Goal: Task Accomplishment & Management: Use online tool/utility

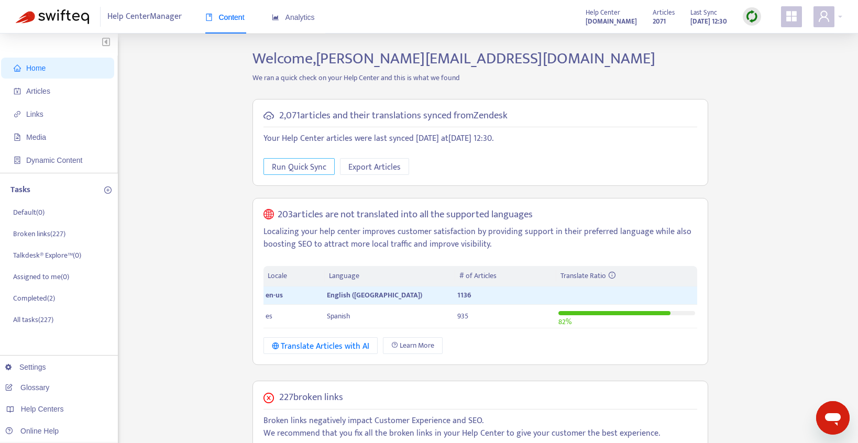
click at [308, 166] on span "Run Quick Sync" at bounding box center [299, 167] width 54 height 13
click at [48, 91] on span "Articles" at bounding box center [38, 91] width 24 height 8
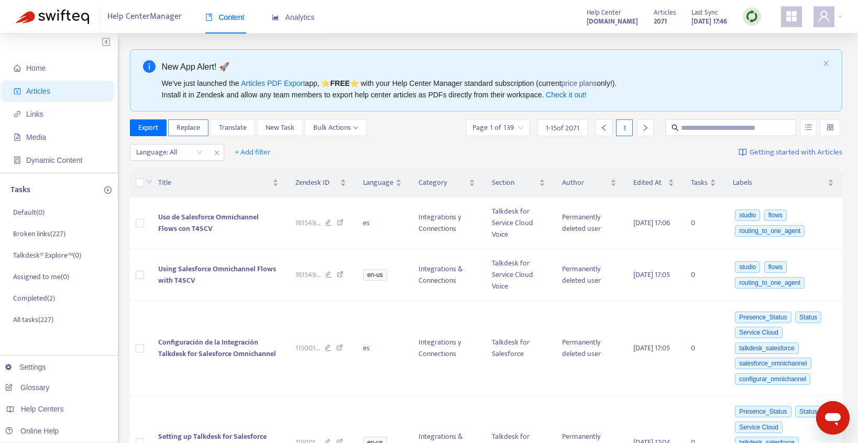
click at [184, 125] on span "Replace" at bounding box center [188, 128] width 24 height 12
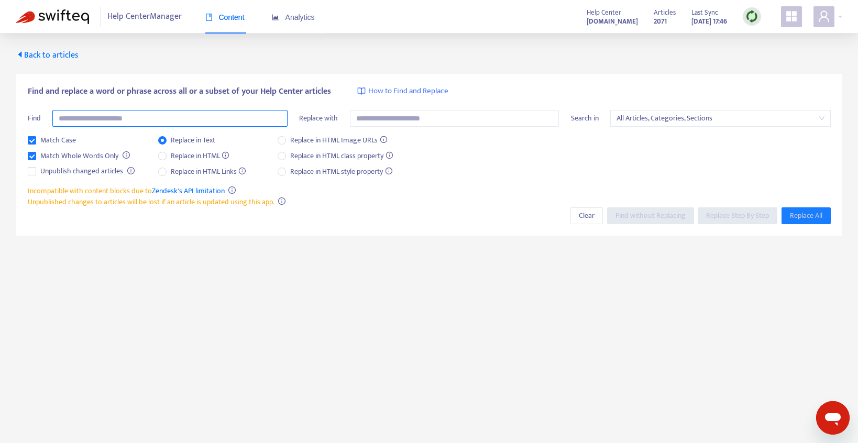
click at [118, 115] on input "text" at bounding box center [169, 118] width 235 height 17
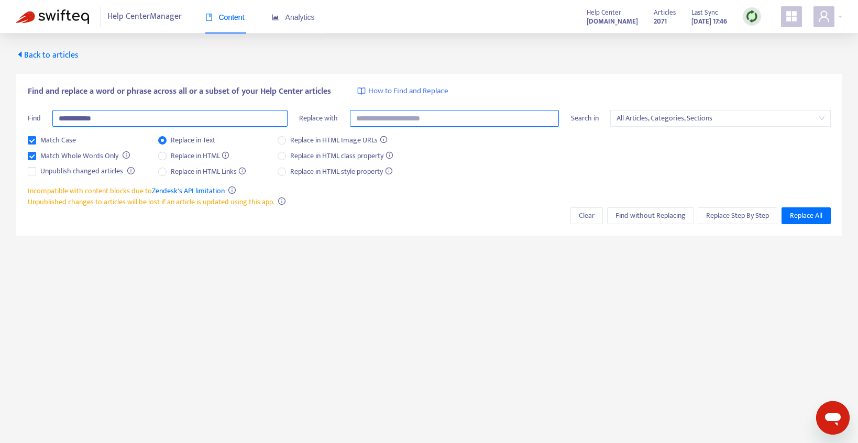
type input "**********"
click at [372, 119] on input "text" at bounding box center [454, 118] width 209 height 17
type input "**********"
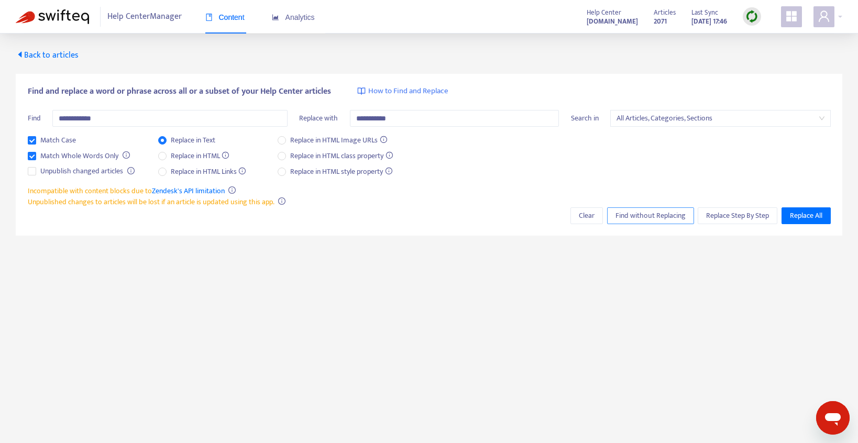
click at [637, 217] on span "Find without Replacing" at bounding box center [650, 216] width 70 height 12
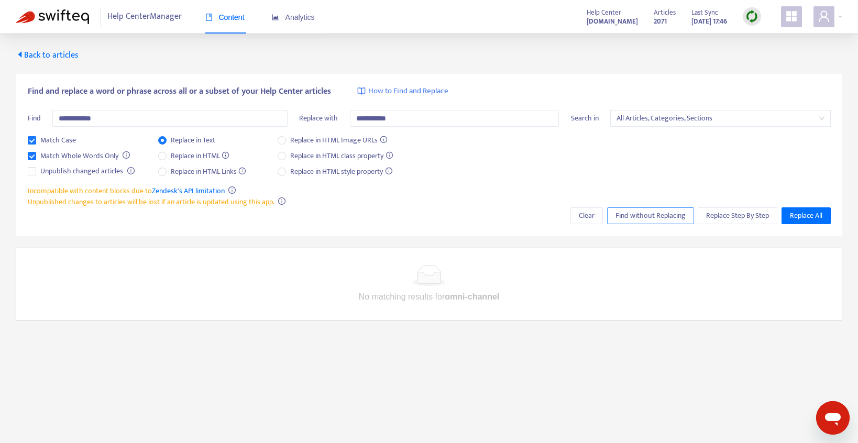
click at [637, 217] on span "Find without Replacing" at bounding box center [650, 216] width 70 height 12
click at [811, 214] on span "Replace All" at bounding box center [806, 216] width 32 height 12
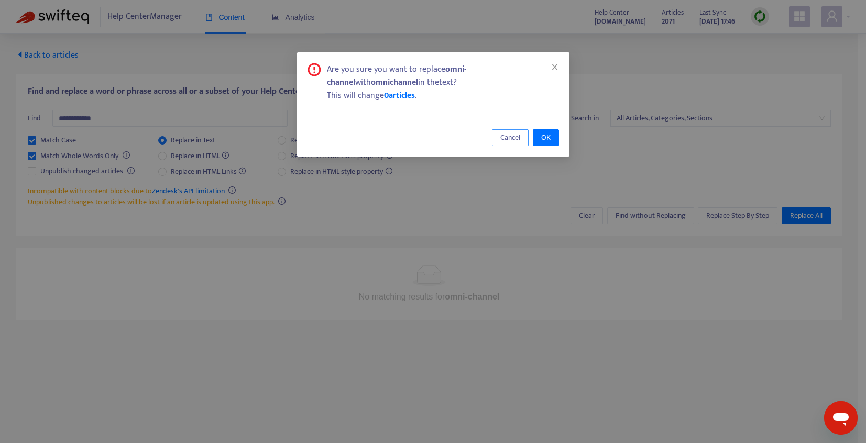
click at [510, 137] on span "Cancel" at bounding box center [510, 138] width 20 height 12
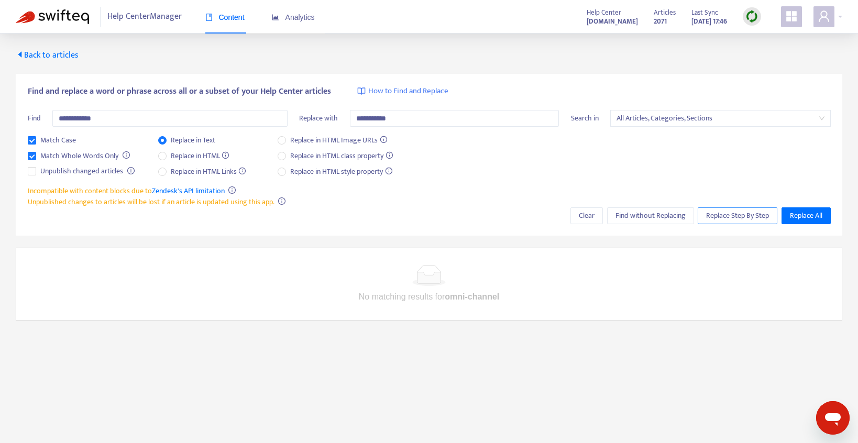
click at [719, 215] on span "Replace Step By Step" at bounding box center [737, 216] width 63 height 12
click at [653, 215] on span "Find without Replacing" at bounding box center [650, 216] width 70 height 12
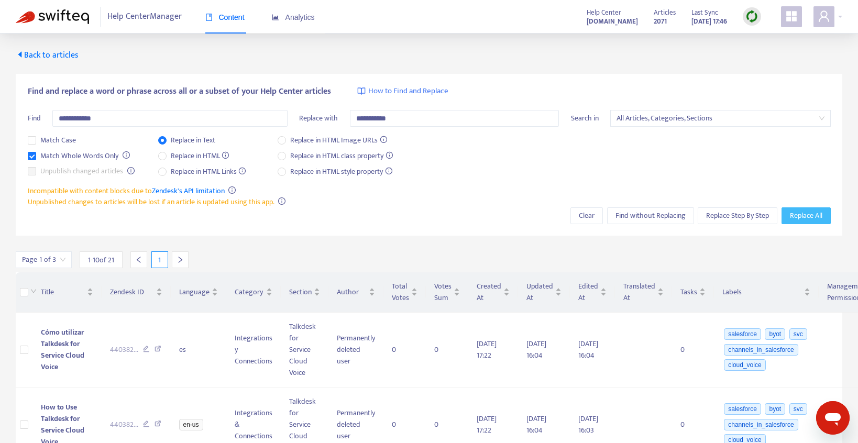
click at [802, 213] on span "Replace All" at bounding box center [806, 216] width 32 height 12
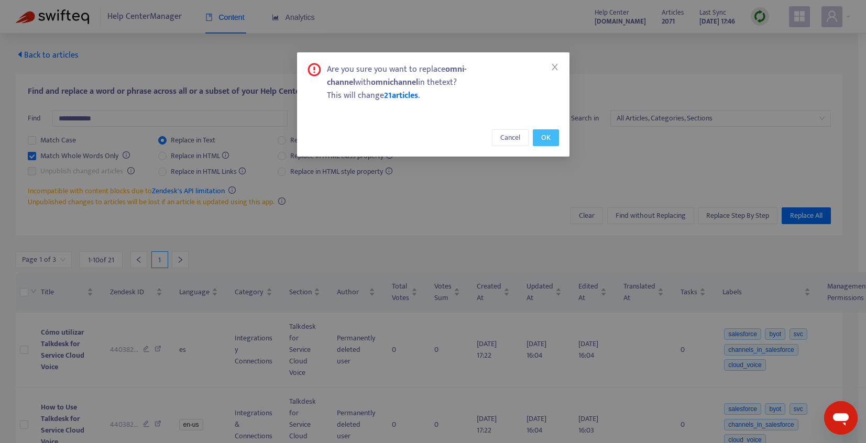
click at [546, 140] on span "OK" at bounding box center [545, 138] width 9 height 12
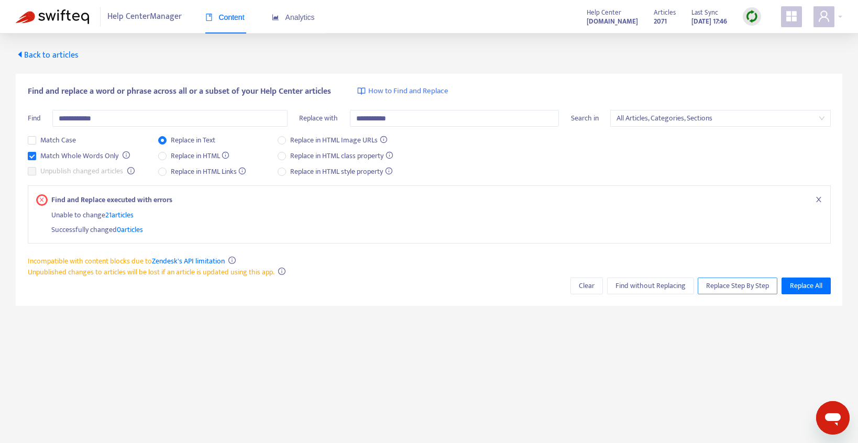
click at [728, 286] on span "Replace Step By Step" at bounding box center [737, 286] width 63 height 12
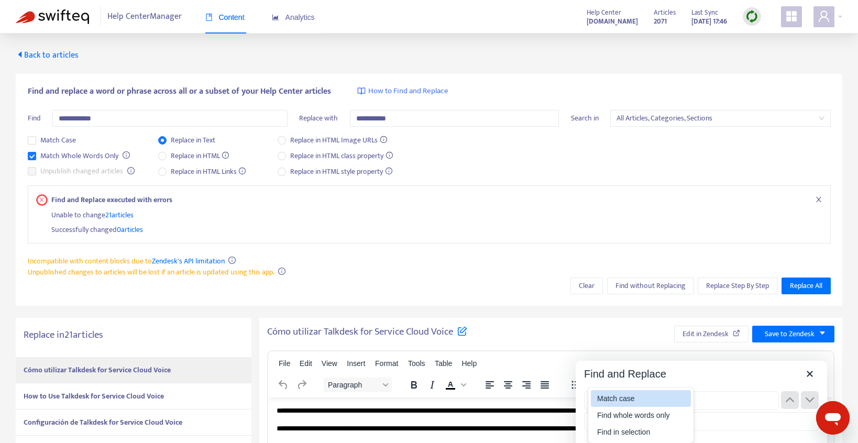
type input "**********"
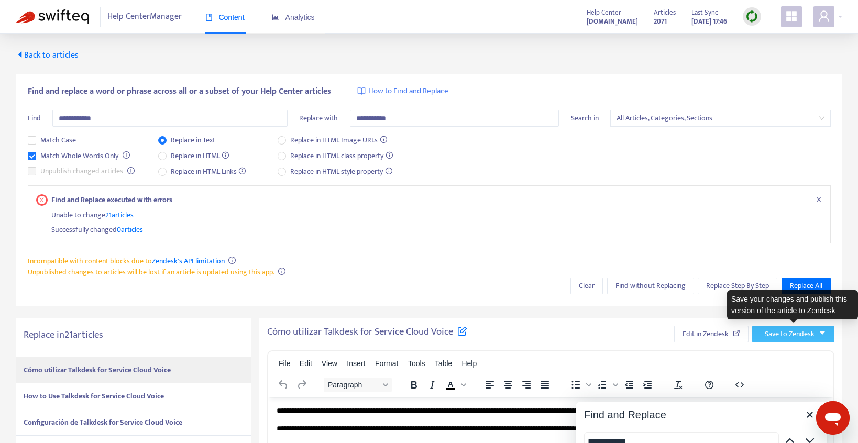
click at [785, 337] on span "Save to Zendesk" at bounding box center [790, 334] width 50 height 12
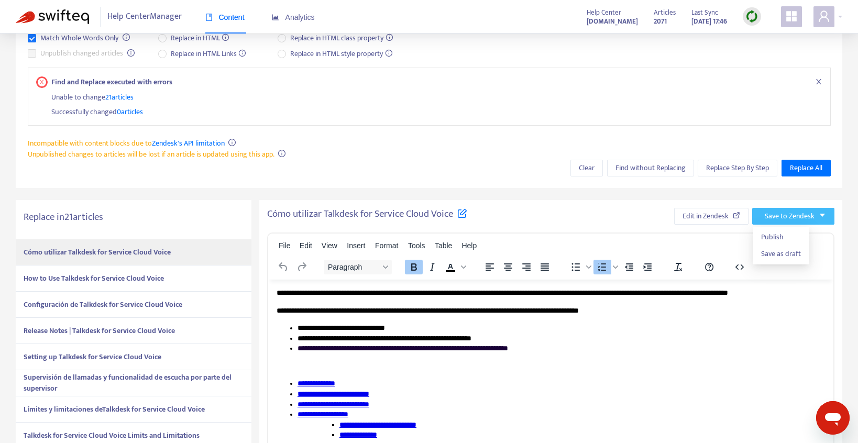
scroll to position [271, 0]
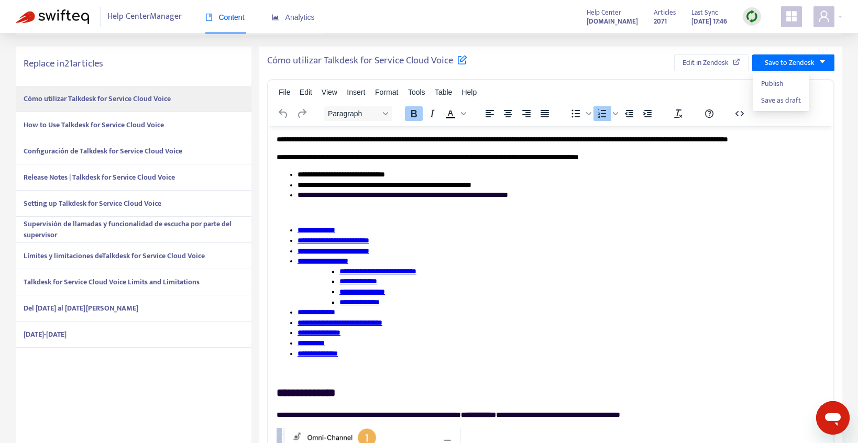
click at [556, 267] on li "**********" at bounding box center [560, 281] width 527 height 51
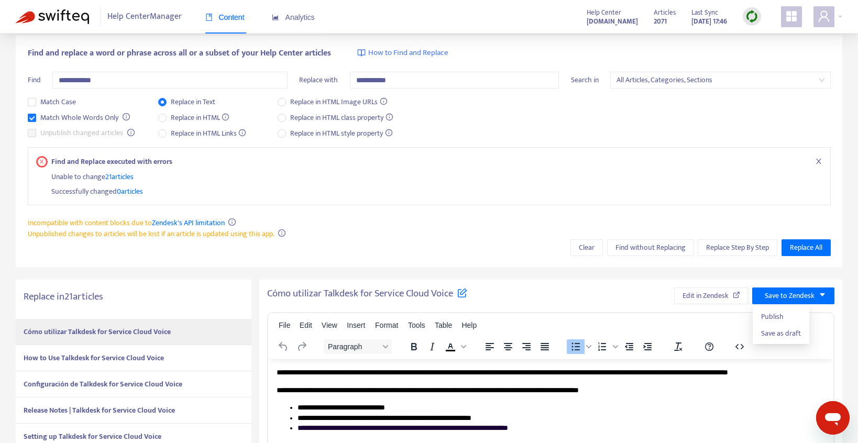
scroll to position [0, 0]
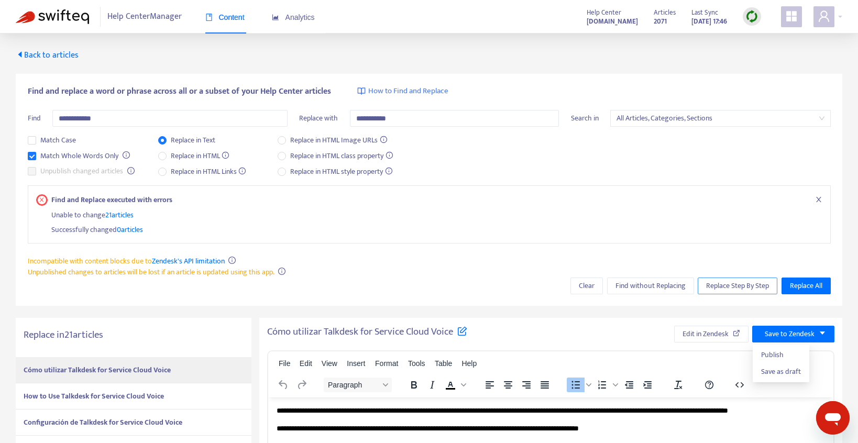
click at [724, 284] on span "Replace Step By Step" at bounding box center [737, 286] width 63 height 12
click at [725, 283] on span "Replace Step By Step" at bounding box center [737, 286] width 63 height 12
click at [810, 283] on span "Replace All" at bounding box center [806, 286] width 32 height 12
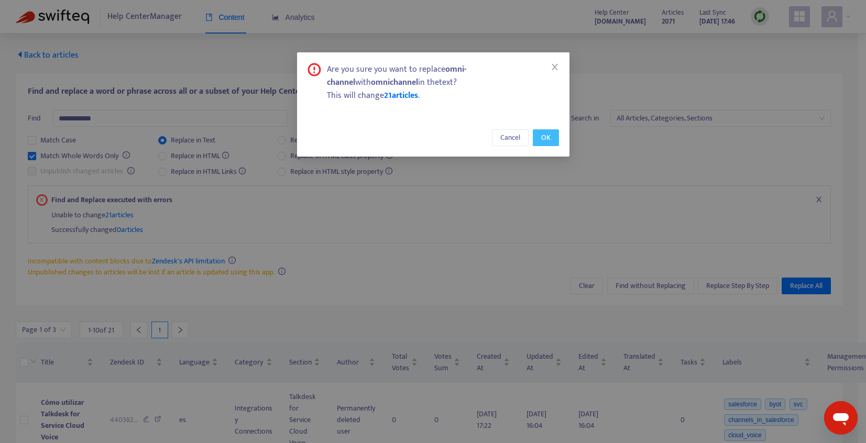
click at [548, 136] on span "OK" at bounding box center [545, 138] width 9 height 12
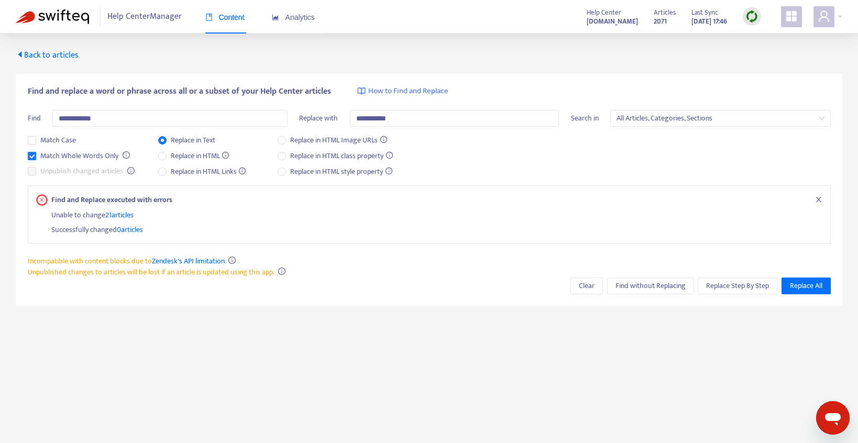
click at [124, 215] on span "21 articles" at bounding box center [119, 215] width 28 height 12
